Goal: Task Accomplishment & Management: Use online tool/utility

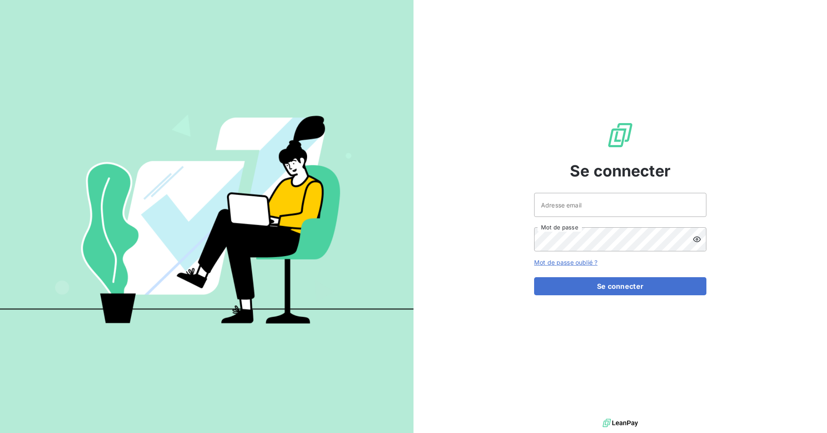
type input "[EMAIL_ADDRESS][DOMAIN_NAME]"
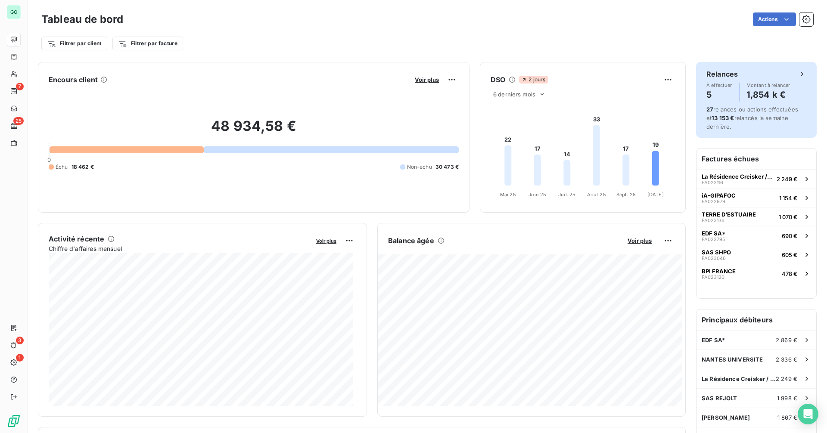
click at [741, 113] on div "27 relances ou actions effectuées et 13 153 € relancés la semaine dernière." at bounding box center [757, 118] width 100 height 26
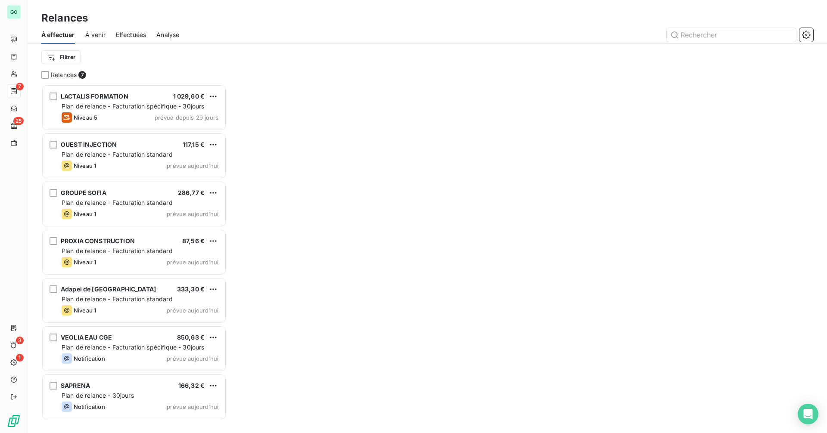
scroll to position [343, 179]
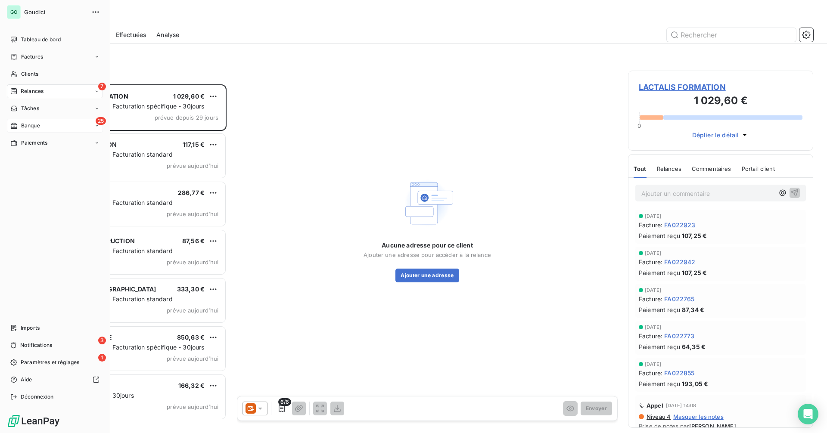
click at [37, 128] on span "Banque" at bounding box center [30, 126] width 19 height 8
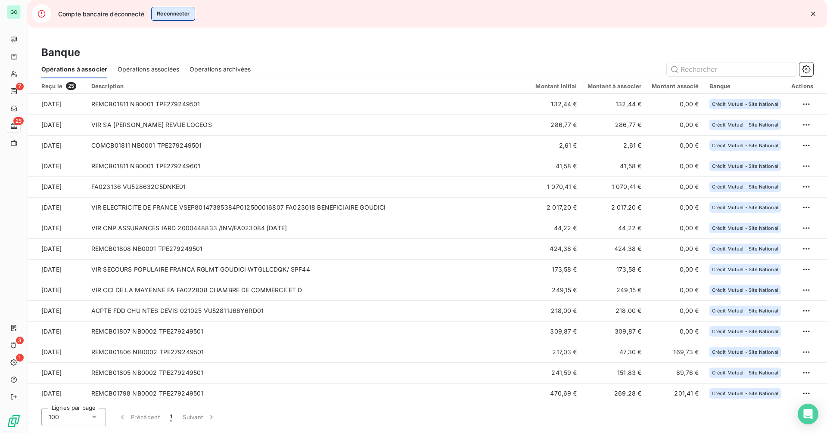
click at [169, 12] on button "Reconnecter" at bounding box center [173, 14] width 44 height 14
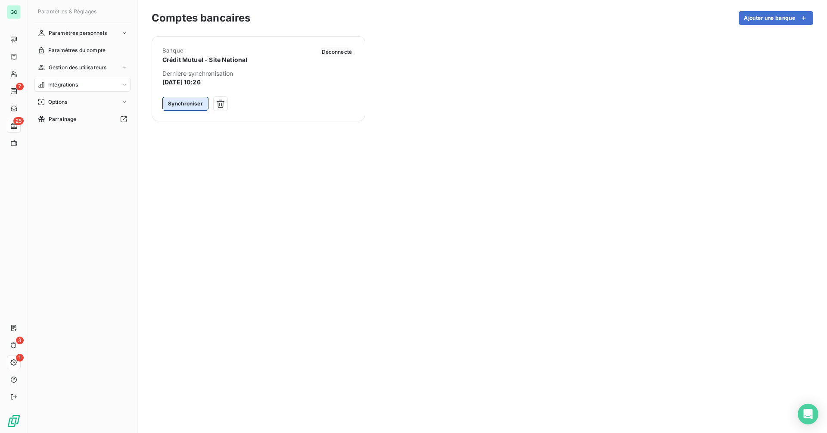
click at [181, 106] on button "Synchroniser" at bounding box center [185, 104] width 46 height 14
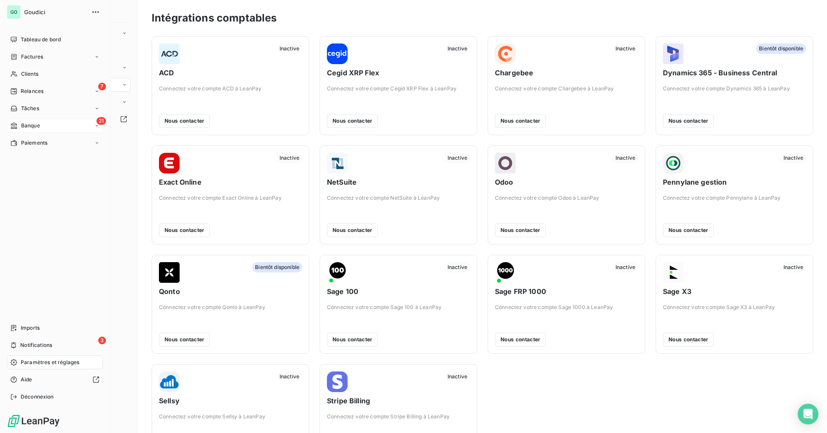
click at [50, 127] on div "21 Banque" at bounding box center [55, 126] width 96 height 14
click at [44, 93] on div "7 Relances" at bounding box center [55, 91] width 96 height 14
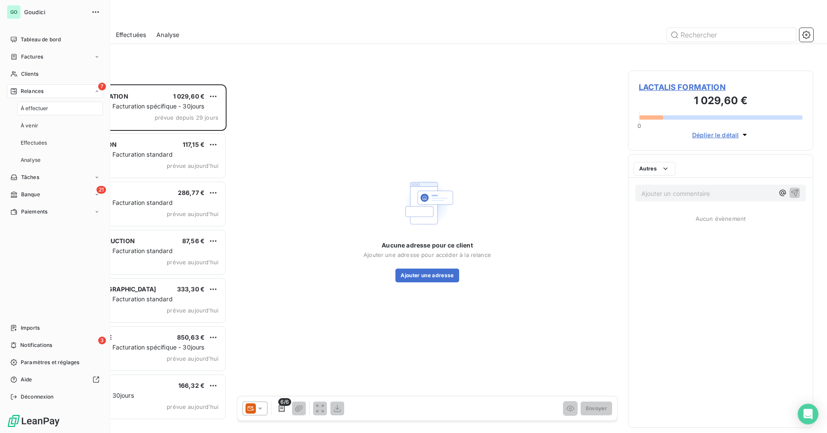
scroll to position [343, 179]
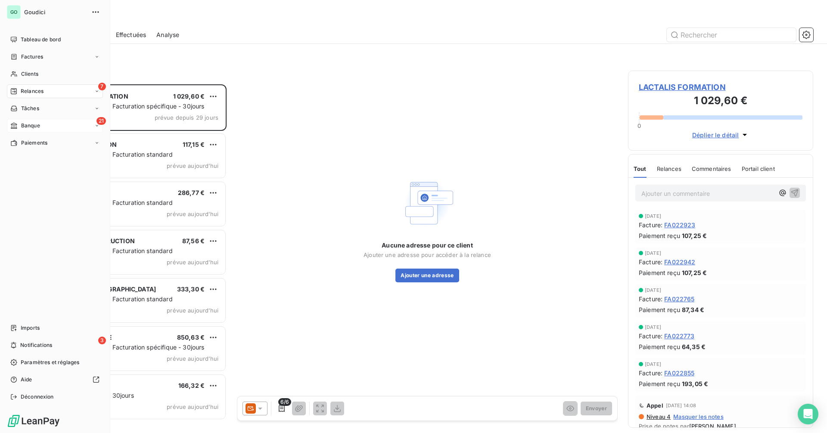
click at [65, 123] on div "21 Banque" at bounding box center [55, 126] width 96 height 14
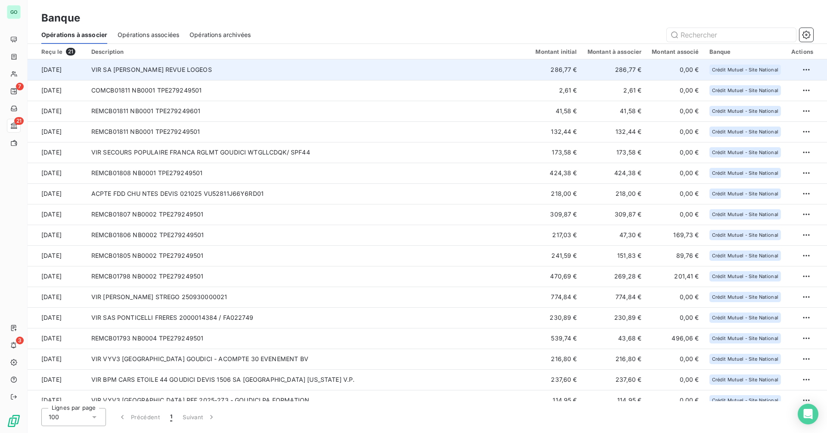
click at [216, 70] on td "VIR SA [PERSON_NAME] REVUE LOGEOS" at bounding box center [308, 69] width 445 height 21
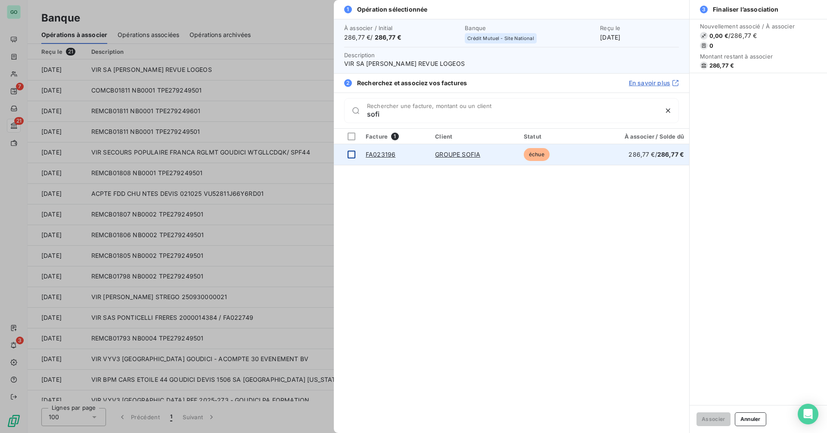
type input "sofi"
click at [348, 156] on td at bounding box center [347, 154] width 27 height 21
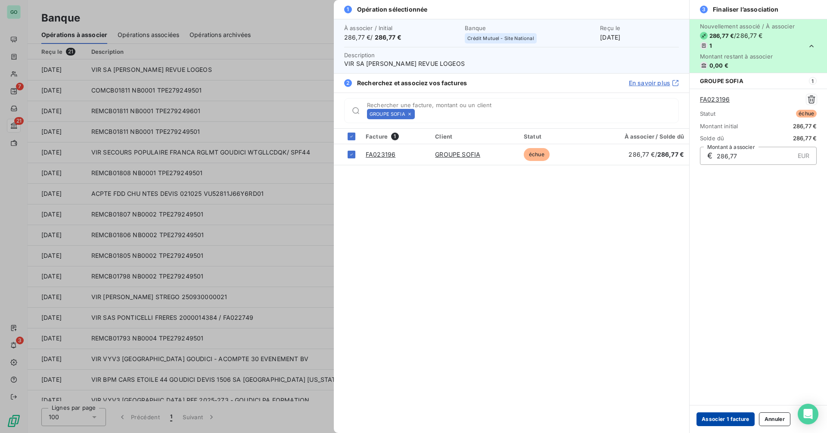
click at [729, 418] on button "Associer 1 facture" at bounding box center [726, 420] width 58 height 14
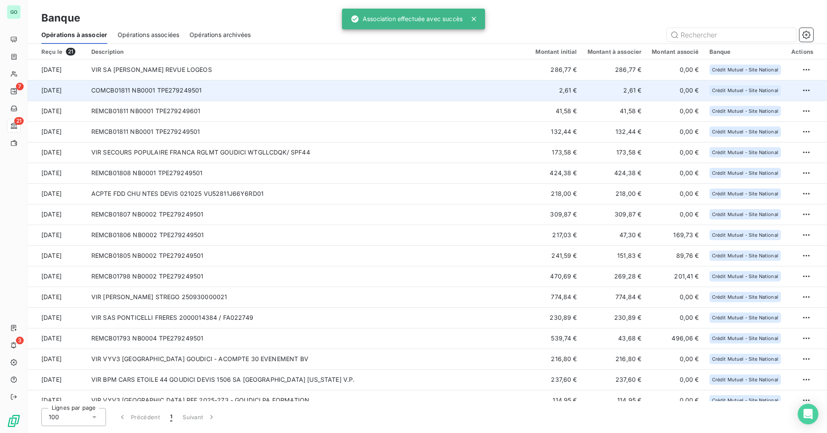
click at [231, 91] on td "COMCB01811 NB0001 TPE279249501" at bounding box center [308, 90] width 445 height 21
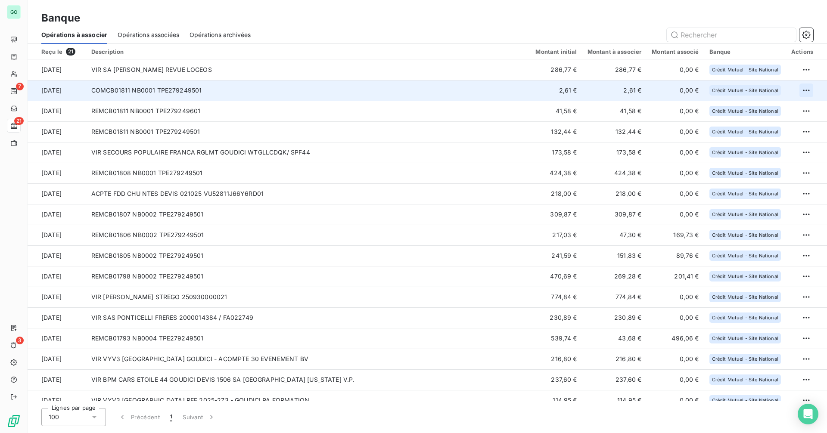
click at [807, 91] on html "GO 7 21 3 Banque Opérations à associer Opérations associées Opérations archivée…" at bounding box center [413, 216] width 827 height 433
click at [778, 109] on div "Archiver l’opération" at bounding box center [773, 110] width 66 height 14
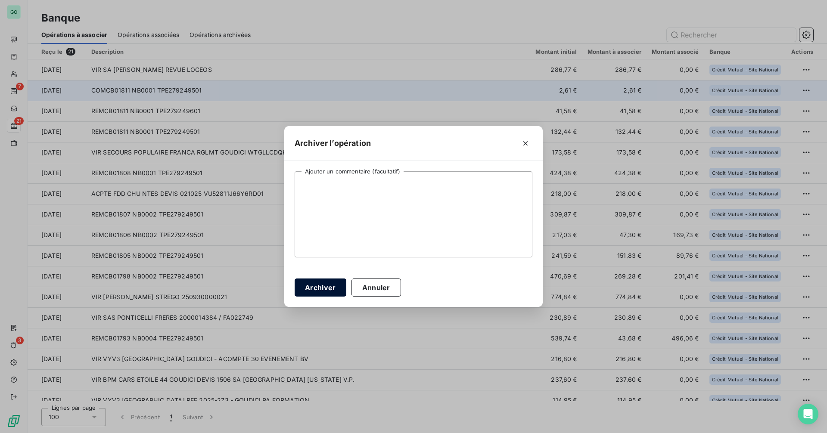
click at [328, 287] on button "Archiver" at bounding box center [321, 288] width 52 height 18
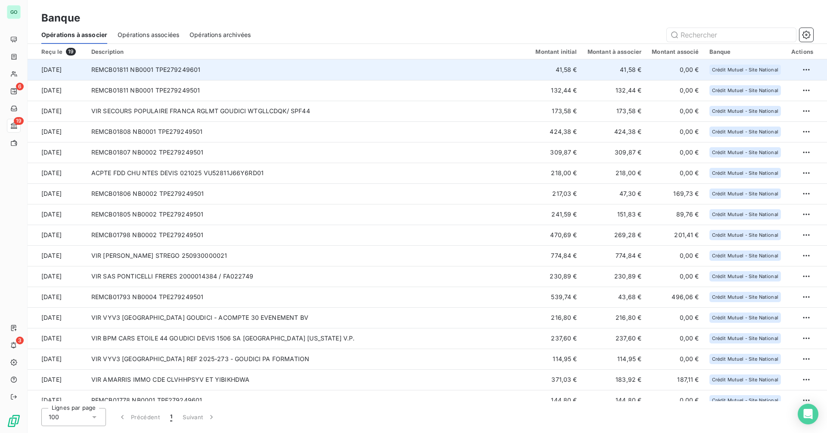
click at [223, 72] on td "REMCB01811 NB0001 TPE279249601" at bounding box center [308, 69] width 445 height 21
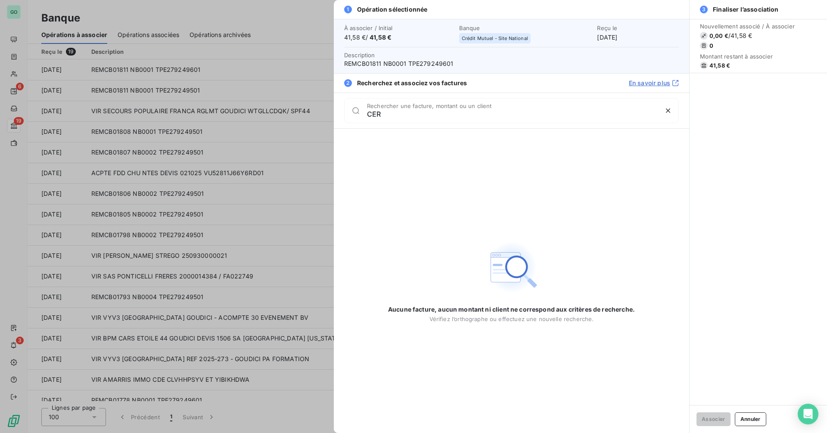
click at [371, 112] on input "CER" at bounding box center [512, 114] width 291 height 9
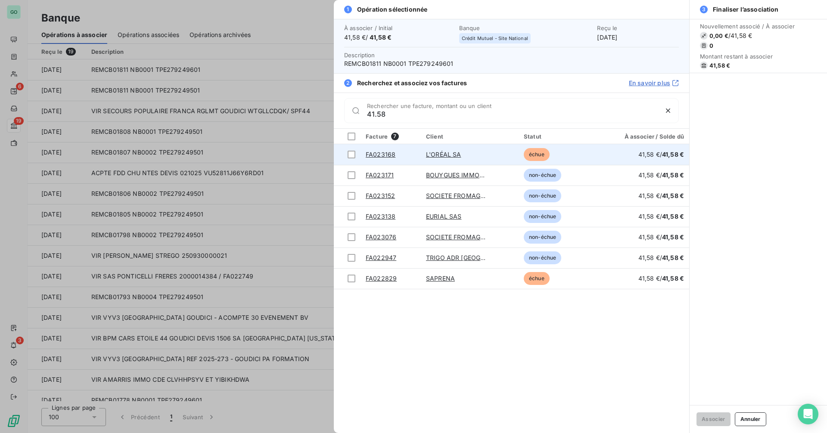
type input "41.58"
click at [455, 153] on link "L'ORÉAL SA" at bounding box center [443, 154] width 35 height 7
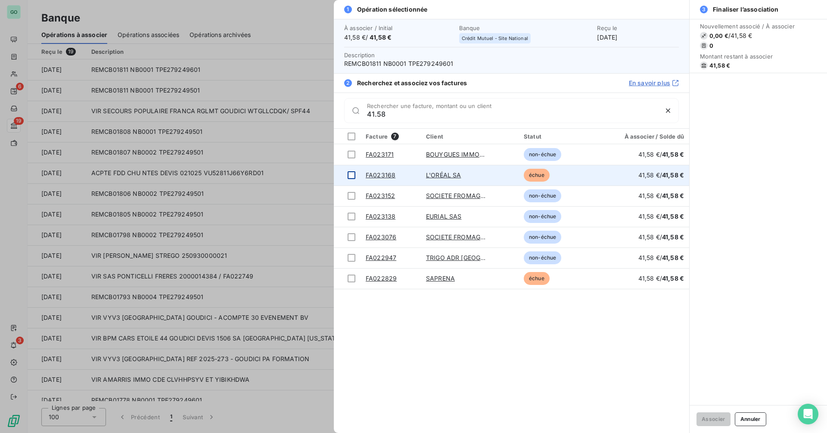
click at [350, 174] on div at bounding box center [352, 175] width 8 height 8
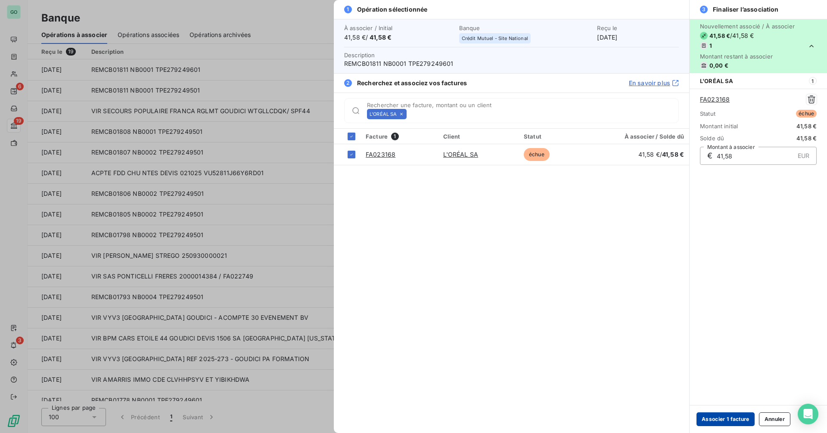
click at [711, 418] on button "Associer 1 facture" at bounding box center [726, 420] width 58 height 14
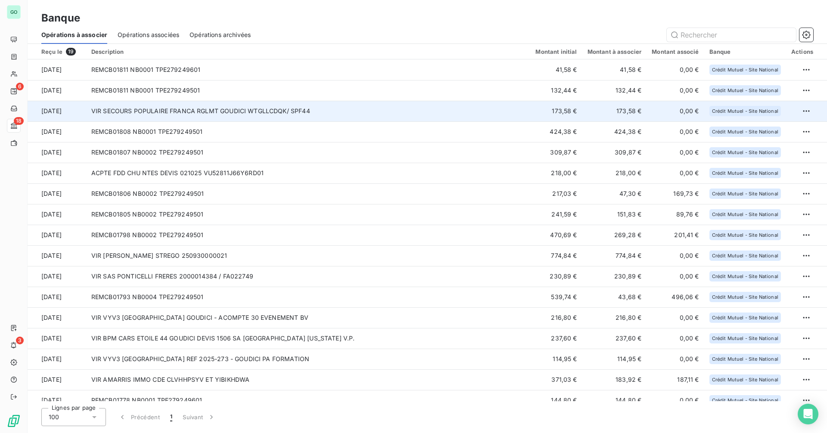
click at [203, 109] on td "VIR SECOURS POPULAIRE FRANCA RGLMT GOUDICI WTGLLCDQK/ SPF44" at bounding box center [308, 111] width 445 height 21
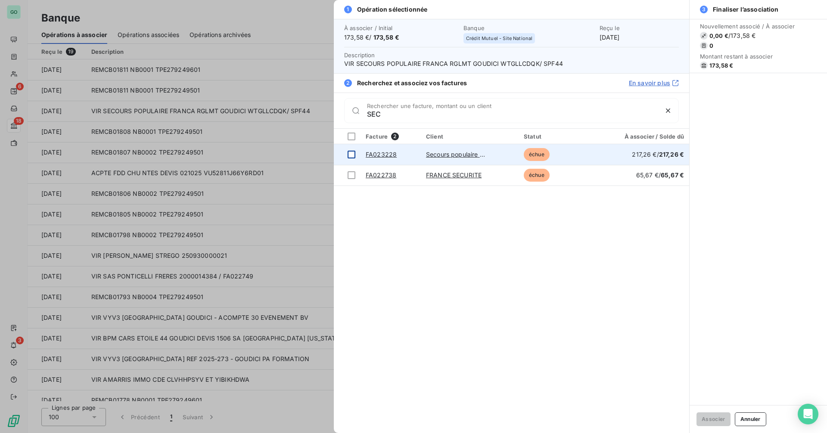
type input "SEC"
click at [352, 156] on div at bounding box center [352, 155] width 8 height 8
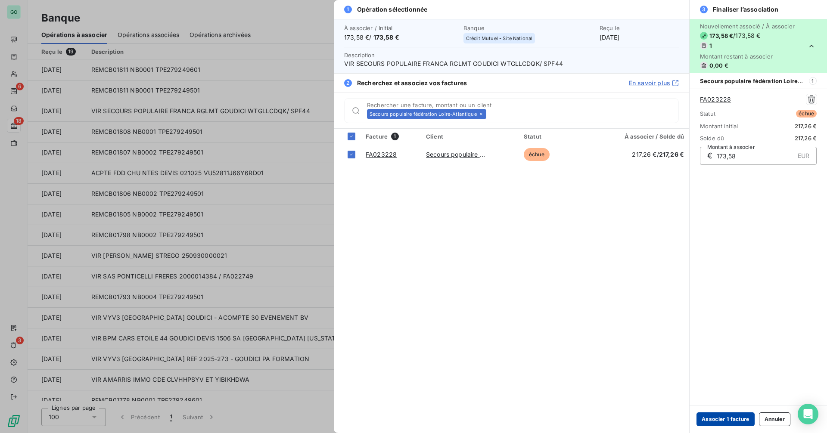
click at [726, 421] on button "Associer 1 facture" at bounding box center [726, 420] width 58 height 14
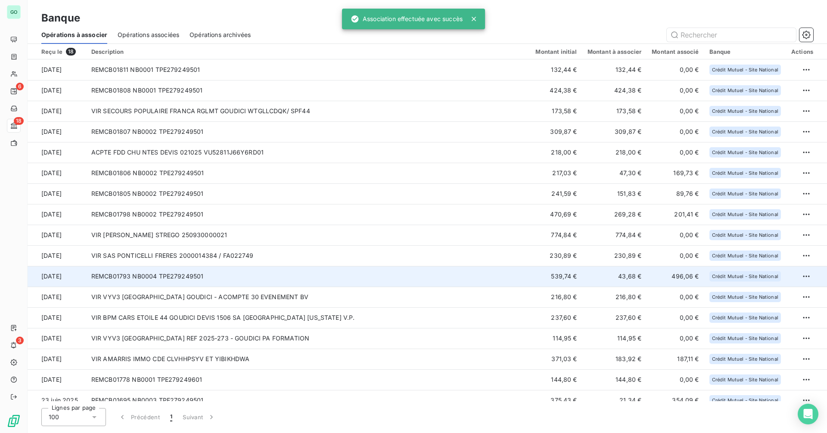
click at [279, 277] on td "REMCB01793 NB0004 TPE279249501" at bounding box center [308, 276] width 445 height 21
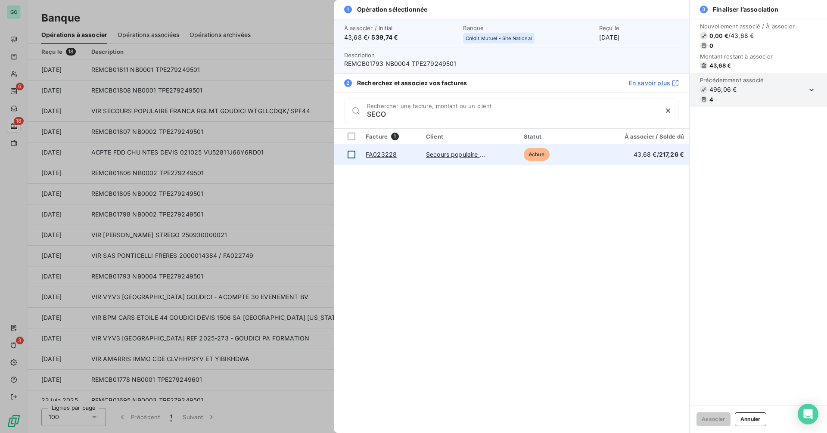
type input "SECO"
click at [352, 158] on div at bounding box center [352, 155] width 8 height 8
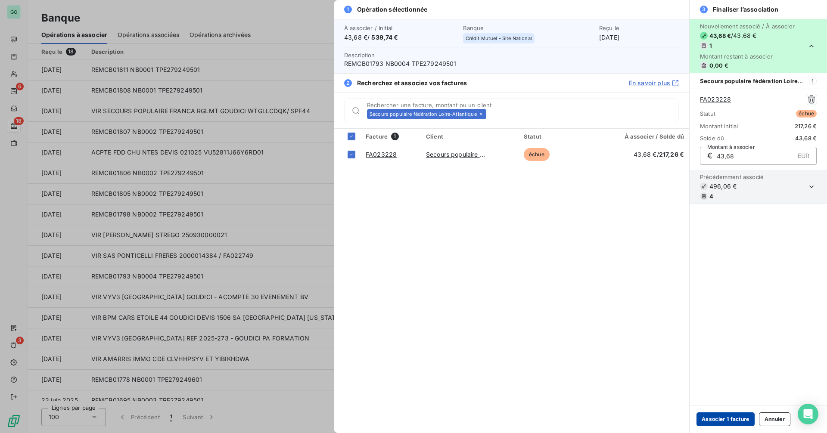
click at [728, 421] on button "Associer 1 facture" at bounding box center [726, 420] width 58 height 14
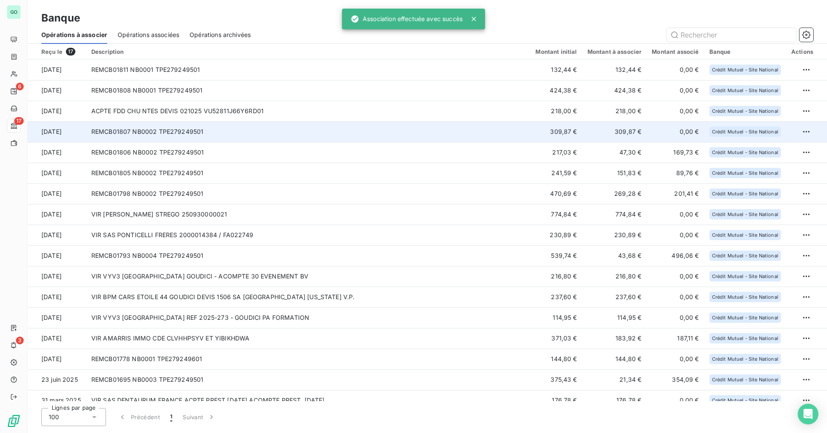
click at [324, 133] on td "REMCB01807 NB0002 TPE279249501" at bounding box center [308, 131] width 445 height 21
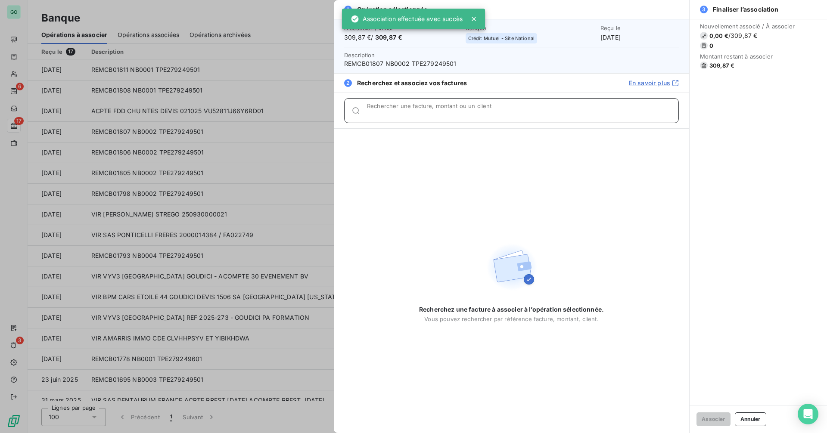
click at [428, 112] on input "Rechercher une facture, montant ou un client" at bounding box center [522, 114] width 311 height 9
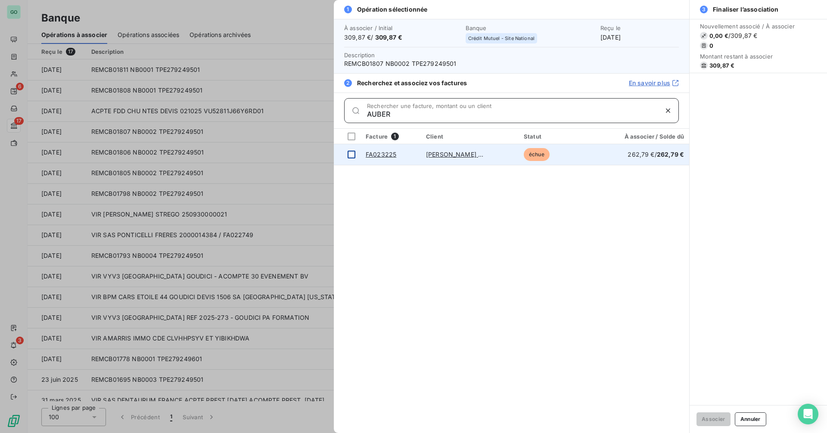
type input "AUBER"
click at [350, 153] on div at bounding box center [352, 155] width 8 height 8
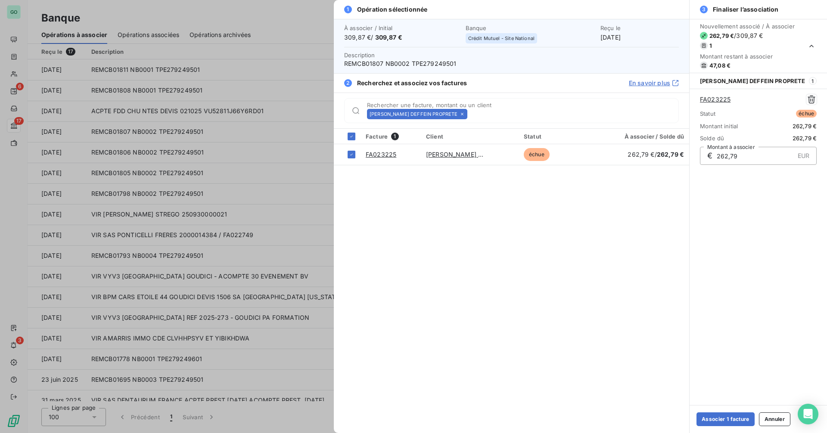
click at [444, 113] on div "[PERSON_NAME] DEFFEIN PROPRETE" at bounding box center [417, 114] width 100 height 10
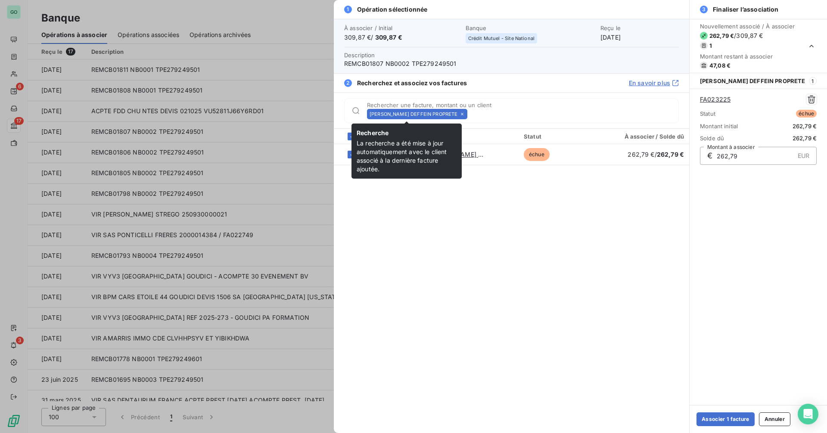
click at [461, 114] on icon at bounding box center [462, 114] width 3 height 3
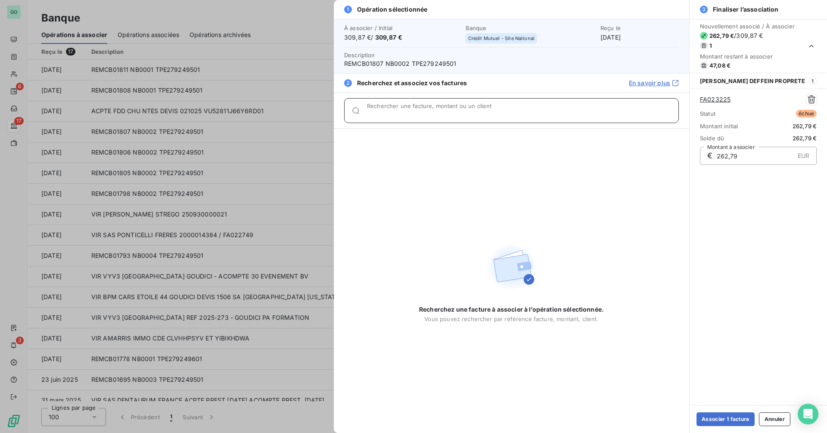
click at [441, 114] on input "Rechercher une facture, montant ou un client" at bounding box center [522, 114] width 311 height 9
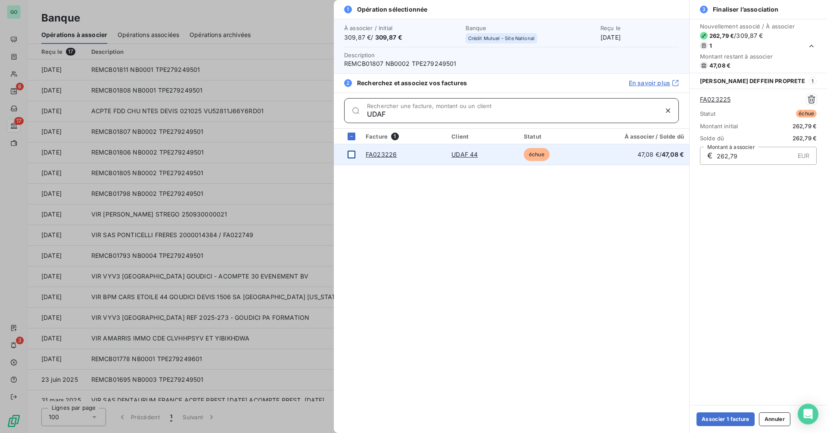
type input "UDAF"
click at [354, 155] on div at bounding box center [352, 155] width 8 height 8
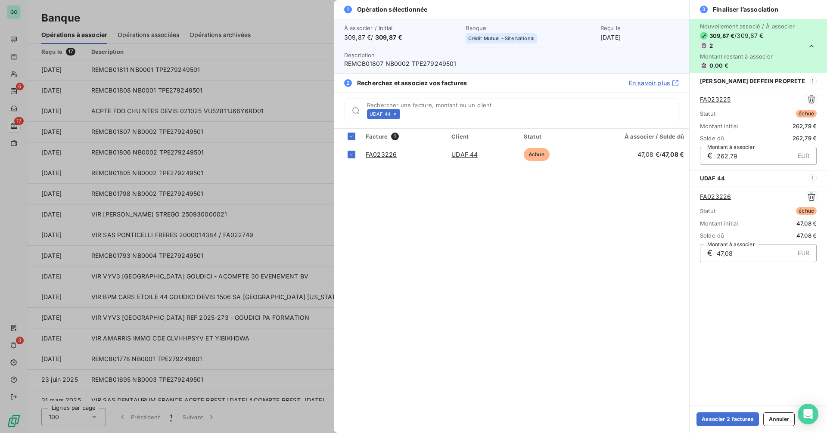
drag, startPoint x: 727, startPoint y: 424, endPoint x: 817, endPoint y: 401, distance: 93.2
click at [727, 424] on button "Associer 2 factures" at bounding box center [728, 420] width 62 height 14
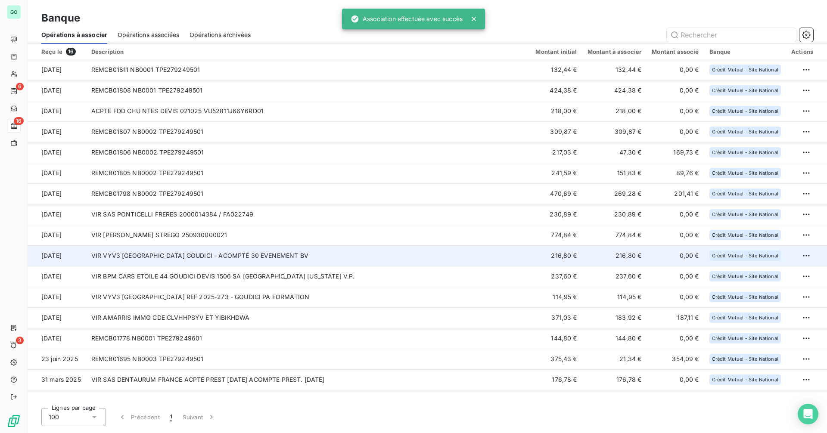
click at [318, 252] on td "VIR VYV3 [GEOGRAPHIC_DATA] GOUDICI - ACOMPTE 30 EVENEMENT BV" at bounding box center [308, 256] width 445 height 21
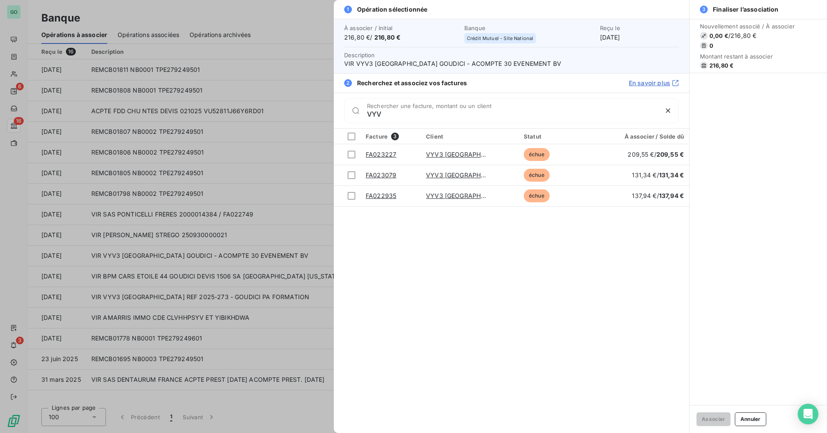
type input "VYV"
click at [208, 241] on div at bounding box center [413, 216] width 827 height 433
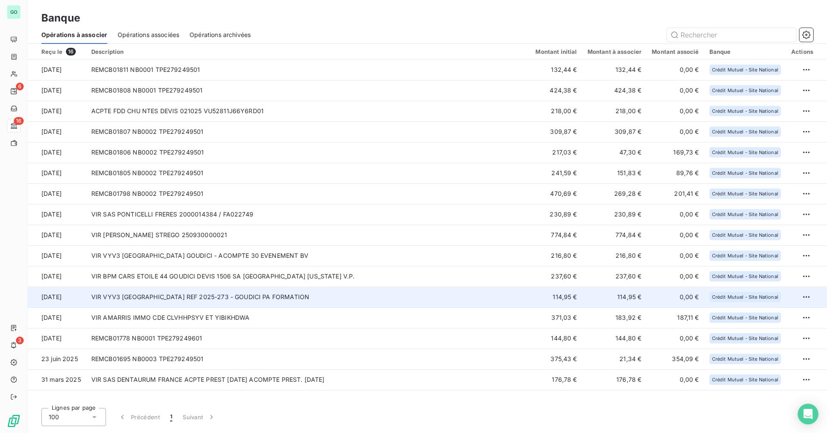
click at [313, 290] on td "VIR VYV3 [GEOGRAPHIC_DATA] REF 2025-273 - GOUDICI PA FORMATION" at bounding box center [308, 297] width 445 height 21
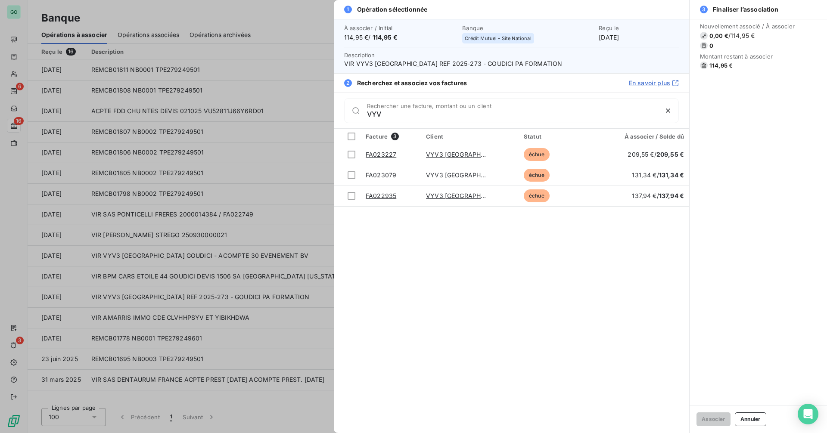
type input "VYV"
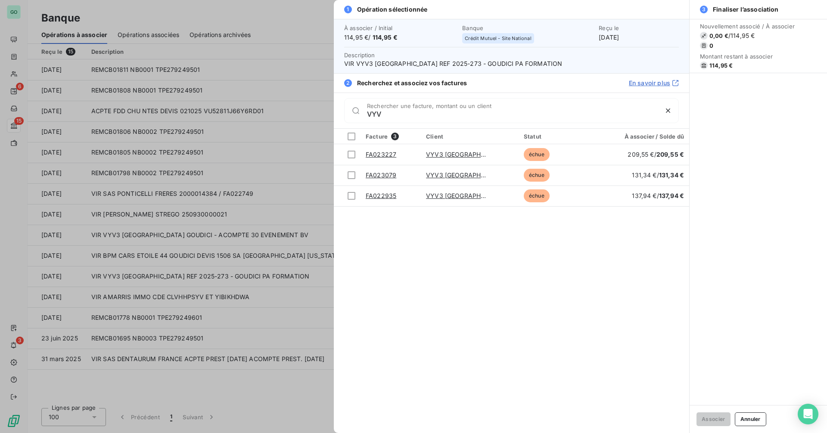
click at [256, 215] on div at bounding box center [413, 216] width 827 height 433
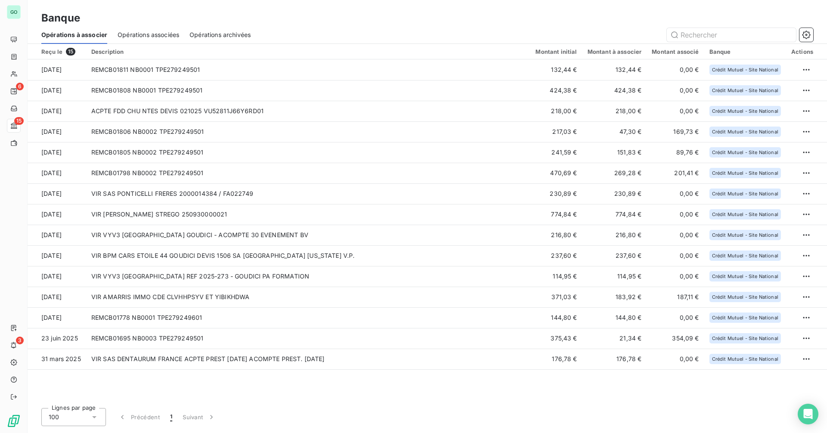
click at [150, 32] on span "Opérations associées" at bounding box center [149, 35] width 62 height 9
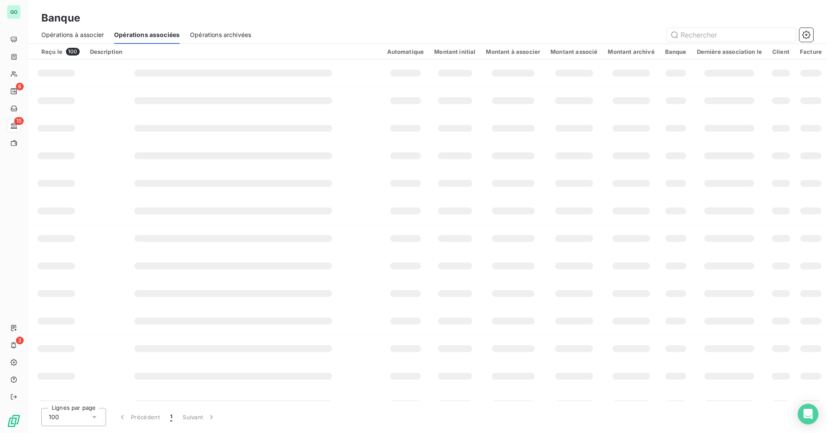
click at [216, 37] on span "Opérations archivées" at bounding box center [220, 35] width 61 height 9
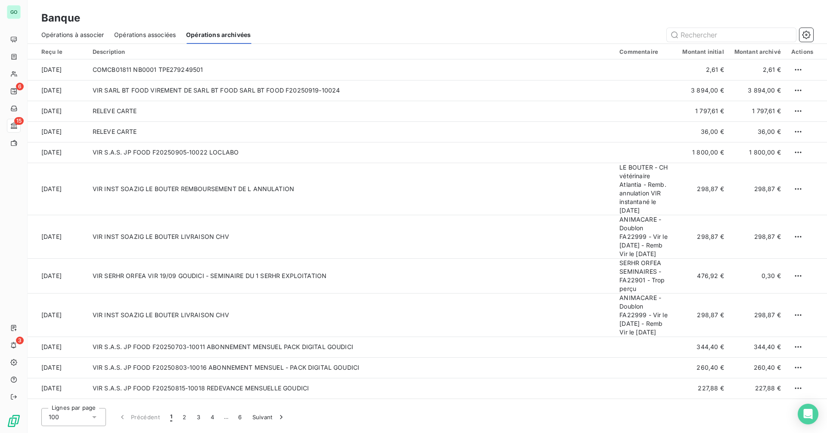
click at [131, 36] on span "Opérations associées" at bounding box center [145, 35] width 62 height 9
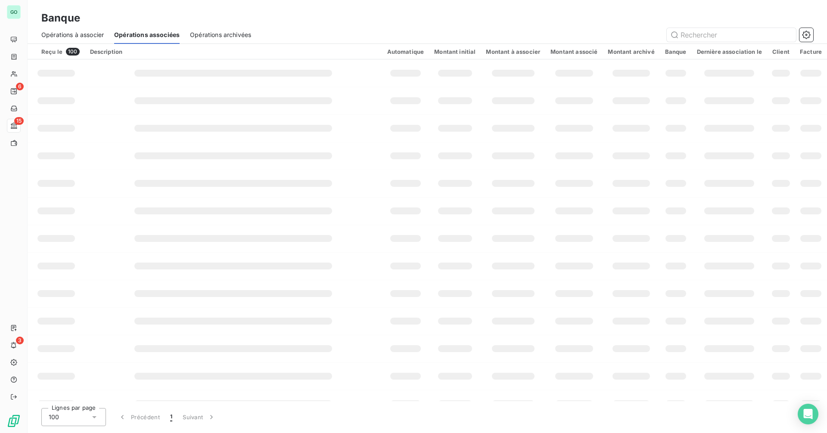
click at [260, 39] on div "Opérations à associer Opérations associées Opérations archivées" at bounding box center [428, 35] width 800 height 18
click at [219, 35] on span "Opérations archivées" at bounding box center [220, 35] width 61 height 9
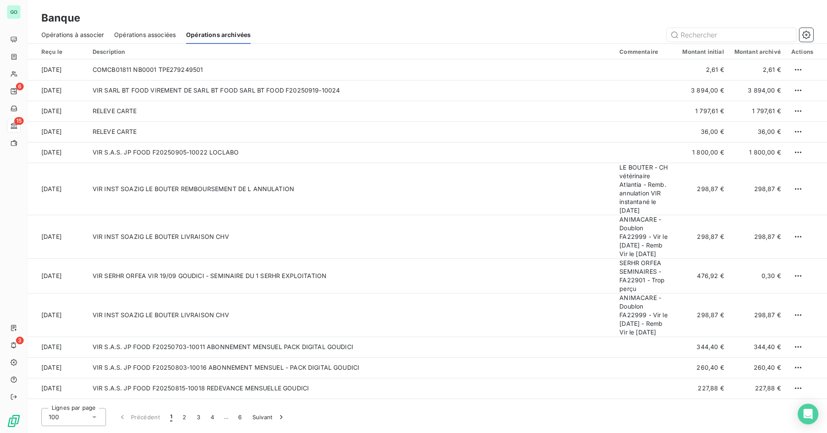
click at [156, 36] on span "Opérations associées" at bounding box center [145, 35] width 62 height 9
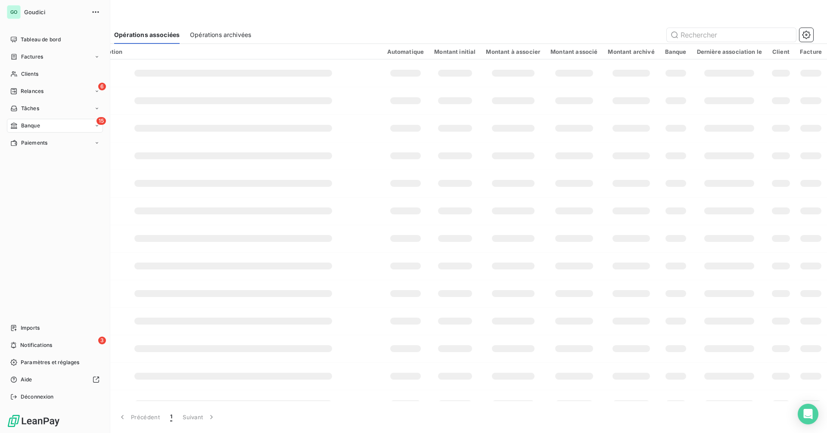
click at [22, 131] on div "15 Banque" at bounding box center [55, 126] width 96 height 14
click at [37, 88] on span "Relances" at bounding box center [32, 91] width 23 height 8
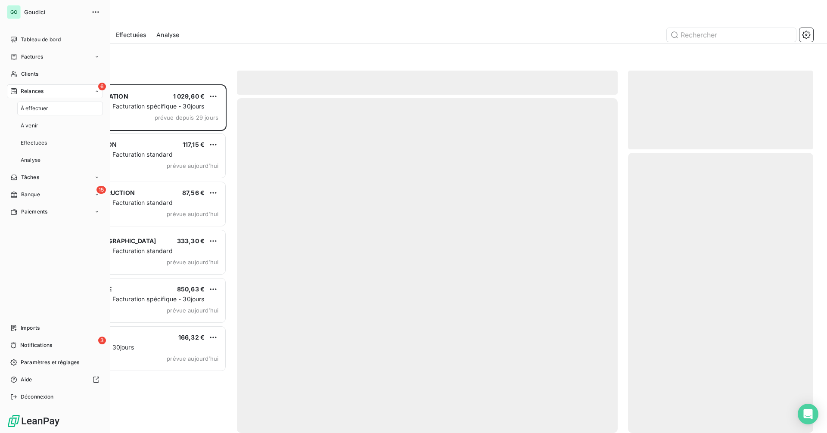
scroll to position [343, 179]
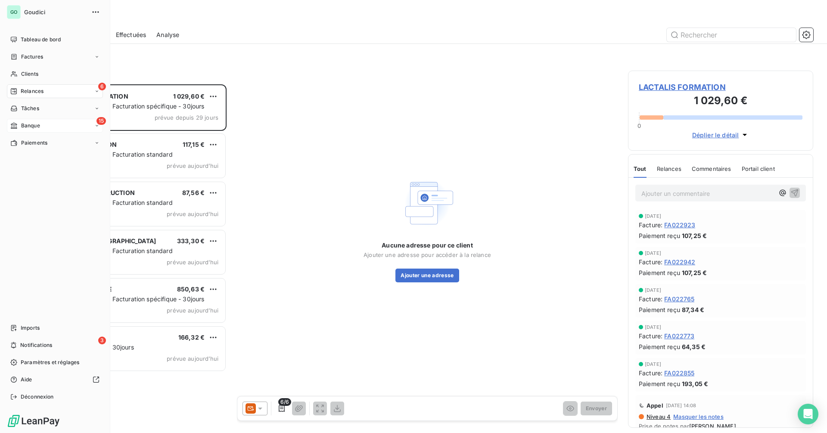
drag, startPoint x: 35, startPoint y: 121, endPoint x: 64, endPoint y: 121, distance: 28.9
click at [36, 121] on div "15 Banque" at bounding box center [55, 126] width 96 height 14
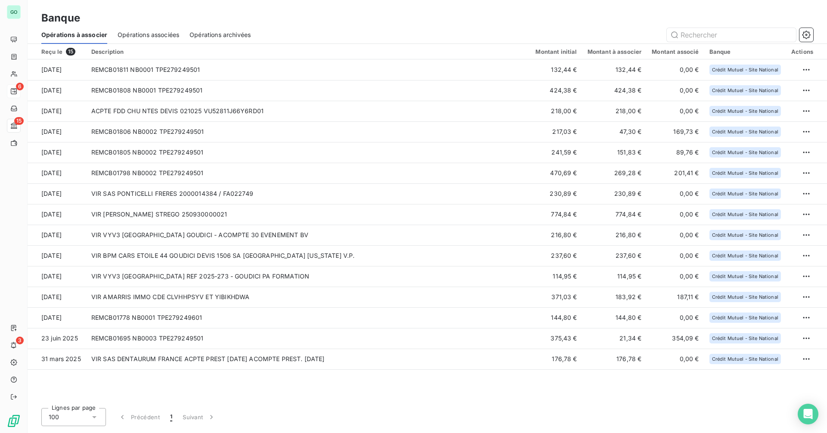
click at [136, 37] on span "Opérations associées" at bounding box center [149, 35] width 62 height 9
